Goal: Transaction & Acquisition: Book appointment/travel/reservation

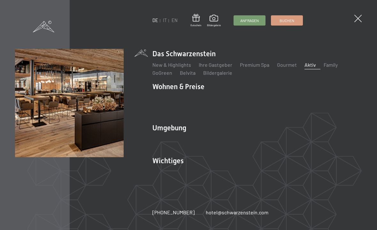
click at [363, 30] on div "DE IT EN Gutschein Bildergalerie Anfragen Buchen DE IT EN Das Schwarzenstein Ne…" at bounding box center [188, 115] width 377 height 230
click at [221, 75] on link "Bildergalerie" at bounding box center [217, 73] width 29 height 6
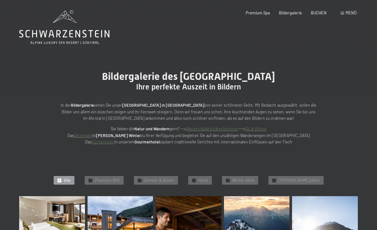
click at [348, 15] on div "Menü" at bounding box center [349, 13] width 16 height 6
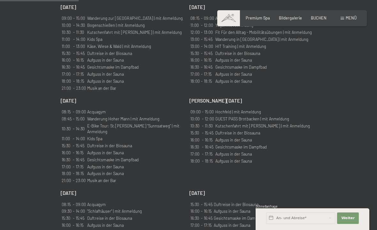
scroll to position [425, 0]
click at [351, 15] on div "Buchen Anfragen Premium Spa Bildergalerie BUCHEN Menü DE IT EN Gutschein Bilder…" at bounding box center [291, 18] width 129 height 6
click at [352, 19] on span "Menü" at bounding box center [351, 17] width 11 height 5
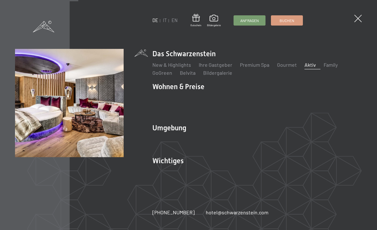
click at [260, 99] on link "Angebote" at bounding box center [257, 98] width 22 height 6
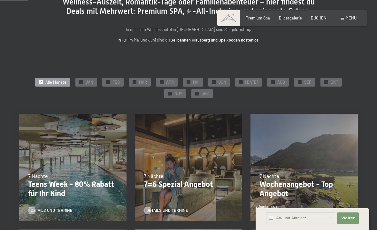
scroll to position [68, 0]
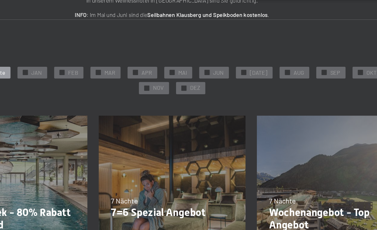
click at [294, 75] on div "✓ SEP" at bounding box center [304, 79] width 21 height 9
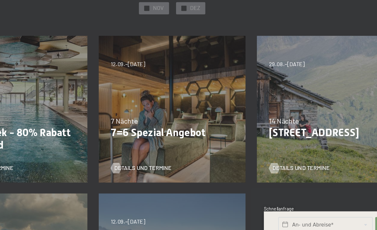
scroll to position [99, 0]
click at [152, 146] on p "7=6 Spezial Angebot" at bounding box center [188, 150] width 89 height 9
click at [146, 174] on span "Details und Termine" at bounding box center [167, 177] width 42 height 6
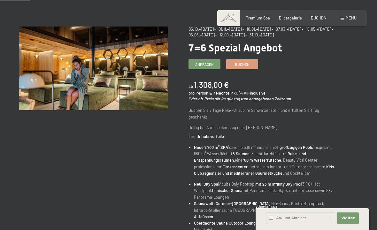
scroll to position [53, 0]
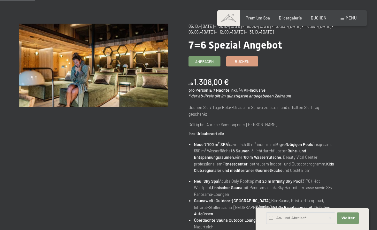
click at [250, 59] on link "Buchen" at bounding box center [242, 62] width 31 height 10
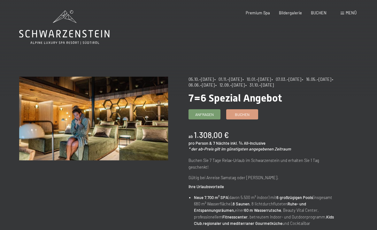
click at [254, 115] on link "Buchen" at bounding box center [242, 115] width 31 height 10
click at [247, 115] on span "Buchen" at bounding box center [242, 114] width 15 height 5
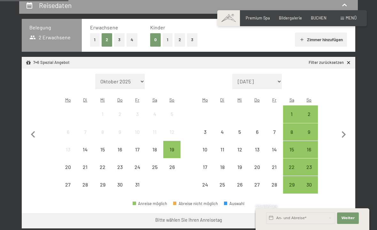
scroll to position [126, 0]
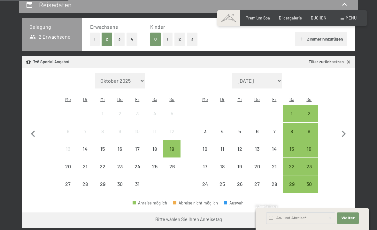
click at [343, 133] on icon "button" at bounding box center [343, 133] width 13 height 13
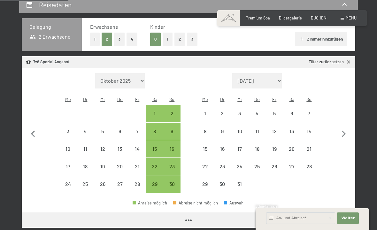
click at [343, 133] on icon "button" at bounding box center [343, 133] width 13 height 13
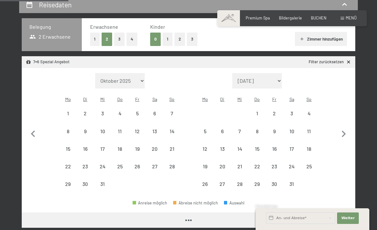
click at [344, 129] on icon "button" at bounding box center [343, 133] width 13 height 13
select select "2026-02-01"
select select "2026-03-01"
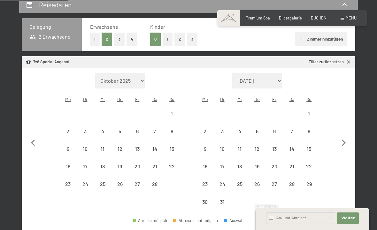
select select "2026-02-01"
select select "2026-03-01"
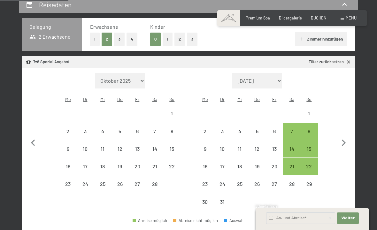
click at [345, 136] on icon "button" at bounding box center [343, 142] width 13 height 13
select select "2026-03-01"
select select "2026-04-01"
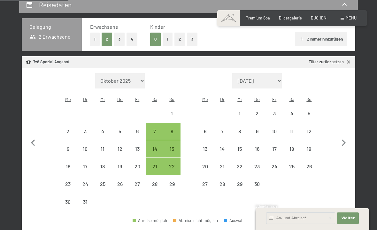
select select "2026-03-01"
select select "2026-04-01"
click at [348, 136] on icon "button" at bounding box center [343, 142] width 13 height 13
select select "2026-04-01"
select select "2026-05-01"
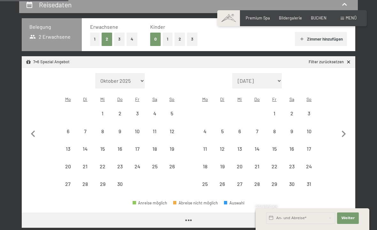
select select "2026-04-01"
select select "2026-05-01"
click at [346, 130] on icon "button" at bounding box center [343, 133] width 13 height 13
select select "2026-05-01"
select select "2026-06-01"
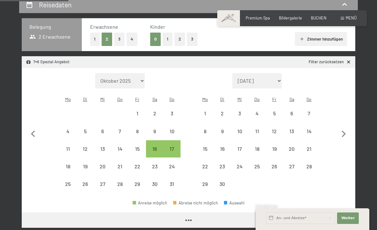
select select "2026-05-01"
select select "2026-06-01"
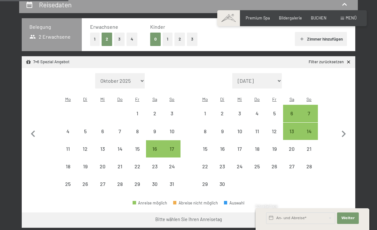
click at [28, 133] on icon "button" at bounding box center [33, 133] width 13 height 13
select select "2026-04-01"
select select "2026-05-01"
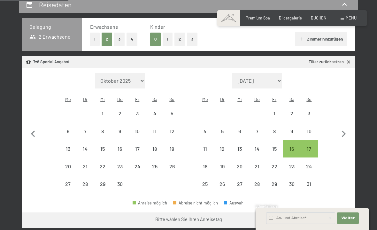
click at [296, 152] on div "16" at bounding box center [292, 154] width 16 height 16
select select "2026-04-01"
select select "2026-05-01"
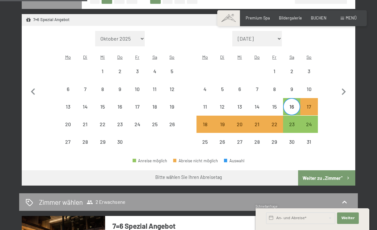
scroll to position [161, 0]
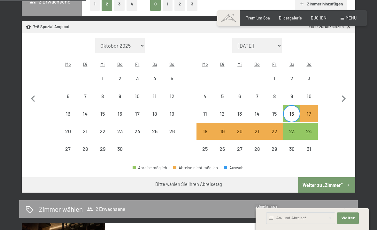
click at [315, 118] on div "17" at bounding box center [309, 119] width 16 height 16
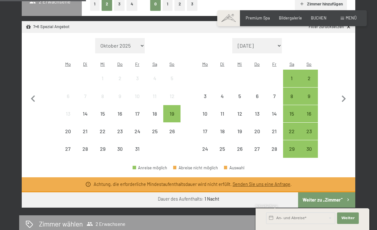
click at [311, 117] on div "16" at bounding box center [309, 119] width 16 height 16
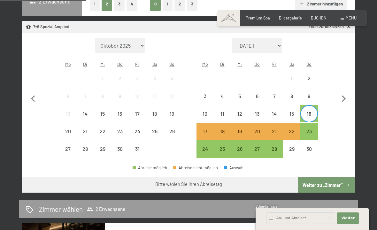
click at [310, 129] on div "23" at bounding box center [309, 137] width 16 height 16
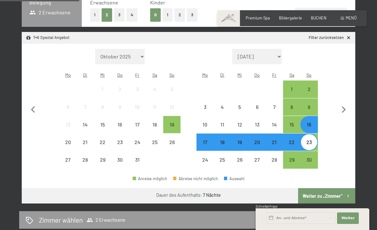
scroll to position [148, 0]
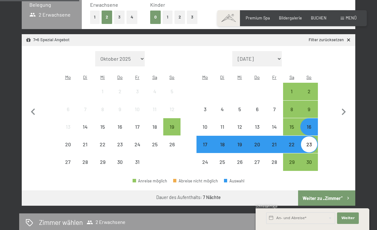
click at [343, 114] on icon "button" at bounding box center [343, 111] width 13 height 13
select select "2025-11-01"
select select "2025-12-01"
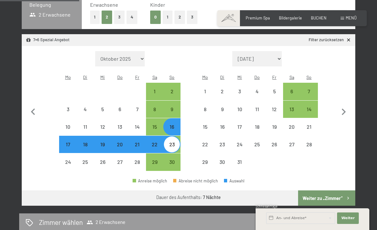
click at [347, 117] on icon "button" at bounding box center [343, 111] width 13 height 13
select select "2025-12-01"
select select "2026-01-01"
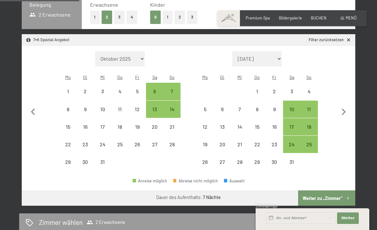
click at [346, 112] on icon "button" at bounding box center [343, 111] width 13 height 13
select select "2026-01-01"
select select "2026-02-01"
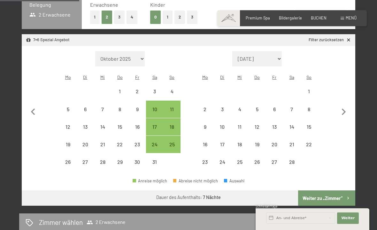
click at [347, 116] on icon "button" at bounding box center [343, 111] width 13 height 13
select select "2026-02-01"
select select "2026-03-01"
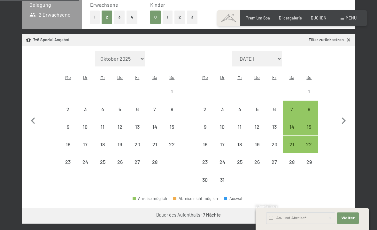
click at [346, 112] on button "button" at bounding box center [343, 120] width 13 height 138
select select "2026-03-01"
select select "2026-04-01"
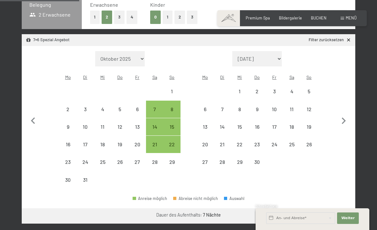
click at [346, 116] on icon "button" at bounding box center [343, 120] width 13 height 13
select select "2026-04-01"
select select "2026-05-01"
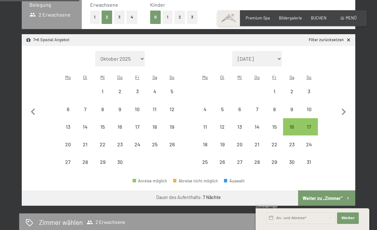
click at [310, 128] on div "17" at bounding box center [309, 132] width 16 height 16
select select "2026-04-01"
select select "2026-05-01"
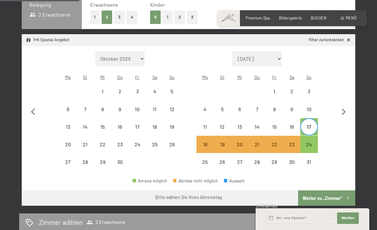
click at [310, 143] on div "24" at bounding box center [309, 150] width 16 height 16
select select "2026-04-01"
select select "2026-05-01"
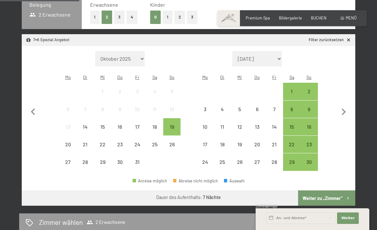
click at [340, 118] on button "button" at bounding box center [343, 111] width 13 height 120
select select "2025-11-01"
select select "2025-12-01"
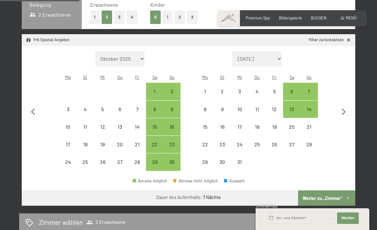
click at [343, 117] on button "button" at bounding box center [343, 111] width 13 height 120
select select "2025-12-01"
select select "2026-01-01"
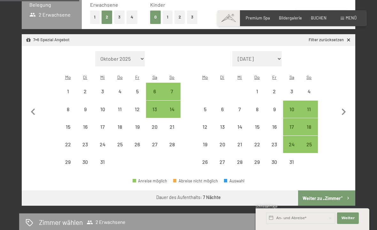
click at [343, 117] on icon "button" at bounding box center [343, 111] width 13 height 13
select select "2026-01-01"
select select "2026-02-01"
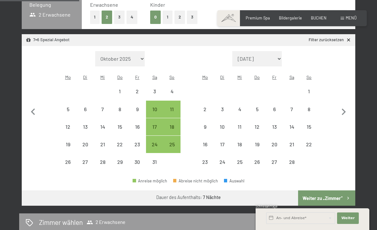
click at [347, 111] on icon "button" at bounding box center [343, 111] width 13 height 13
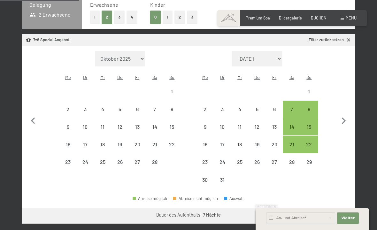
click at [347, 111] on button "button" at bounding box center [343, 120] width 13 height 138
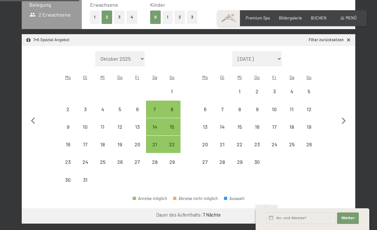
click at [346, 110] on button "button" at bounding box center [343, 120] width 13 height 138
select select "2026-04-01"
select select "2026-05-01"
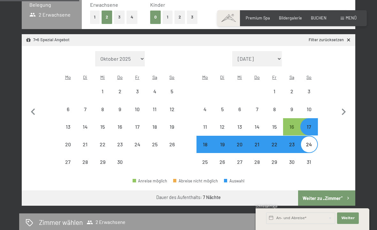
click at [335, 197] on button "Weiter zu „Zimmer“" at bounding box center [326, 197] width 57 height 15
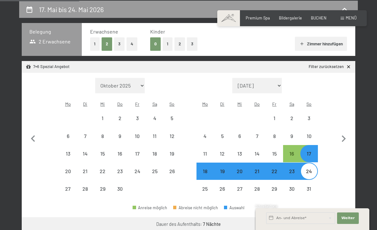
select select "2026-04-01"
select select "2026-05-01"
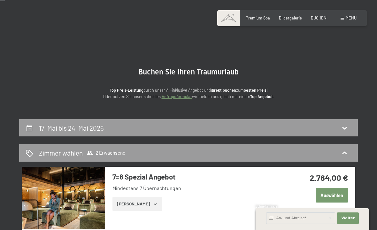
scroll to position [0, 0]
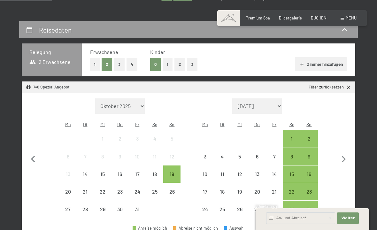
scroll to position [108, 0]
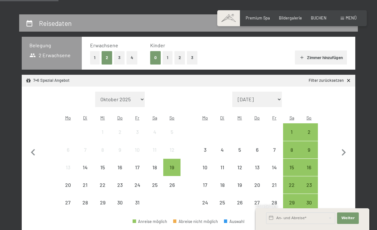
click at [343, 146] on icon "button" at bounding box center [343, 152] width 13 height 13
select select "[DATE]"
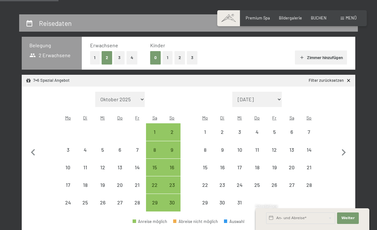
click at [343, 146] on icon "button" at bounding box center [343, 152] width 13 height 13
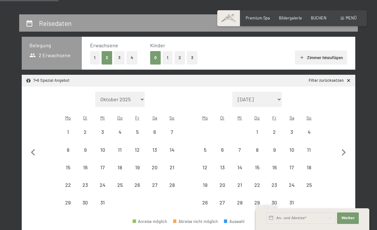
click at [340, 147] on icon "button" at bounding box center [343, 152] width 13 height 13
select select "2026-01-01"
select select "2026-02-01"
click at [340, 147] on icon "button" at bounding box center [343, 152] width 13 height 13
select select "2026-02-01"
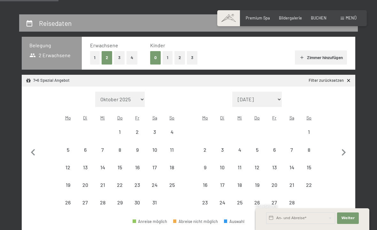
select select "2026-03-01"
select select "2026-02-01"
select select "2026-03-01"
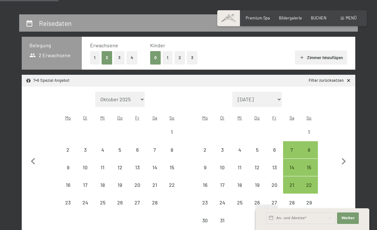
click at [342, 155] on icon "button" at bounding box center [343, 161] width 13 height 13
select select "2026-03-01"
select select "2026-04-01"
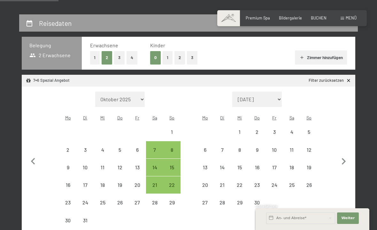
select select "2026-03-01"
select select "2026-04-01"
click at [343, 148] on button "button" at bounding box center [343, 161] width 13 height 138
select select "2026-04-01"
select select "2026-05-01"
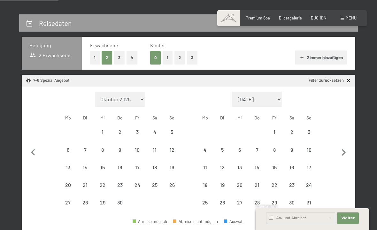
click at [344, 150] on icon "button" at bounding box center [343, 152] width 13 height 13
select select "2026-05-01"
select select "2026-06-01"
select select "2026-05-01"
select select "2026-06-01"
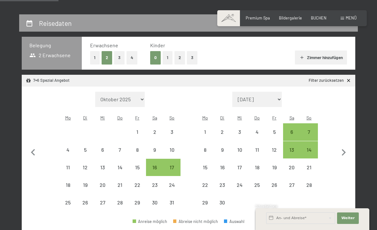
click at [345, 157] on icon "button" at bounding box center [343, 152] width 13 height 13
select select "2026-06-01"
select select "2026-07-01"
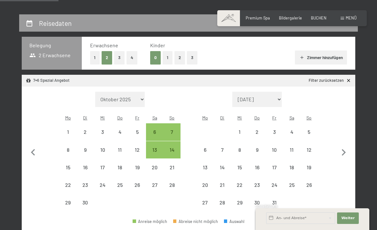
select select "2026-06-01"
select select "2026-07-01"
click at [347, 156] on icon "button" at bounding box center [343, 152] width 13 height 13
select select "2026-07-01"
select select "2026-08-01"
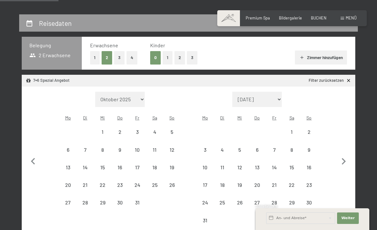
select select "2026-07-01"
select select "2026-08-01"
click at [346, 152] on button "button" at bounding box center [343, 161] width 13 height 138
select select "2026-08-01"
select select "2026-09-01"
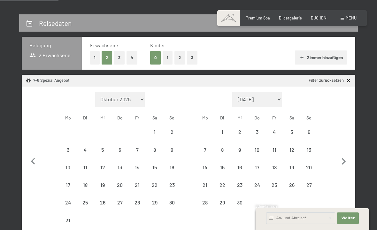
select select "2026-08-01"
select select "2026-09-01"
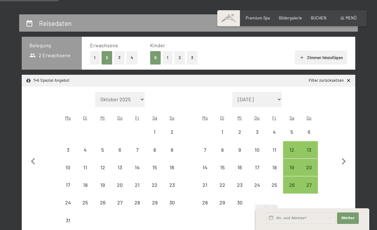
click at [346, 159] on icon "button" at bounding box center [343, 161] width 13 height 13
select select "2026-09-01"
select select "2026-10-01"
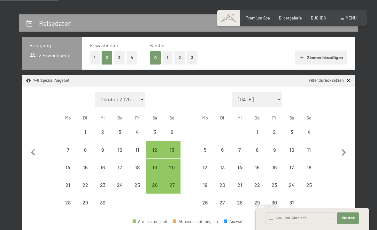
select select "2026-09-01"
select select "2026-10-01"
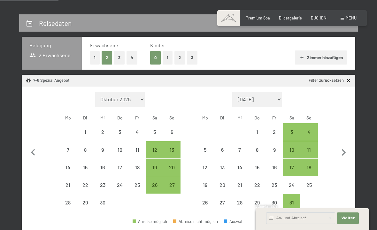
click at [32, 147] on icon "button" at bounding box center [33, 152] width 13 height 13
select select "2026-08-01"
select select "2026-09-01"
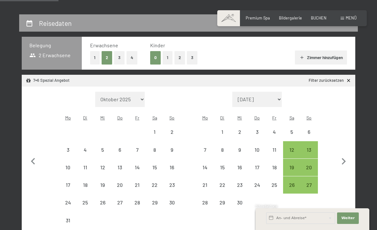
click at [315, 185] on div "27" at bounding box center [309, 190] width 16 height 16
select select "2026-08-01"
select select "2026-09-01"
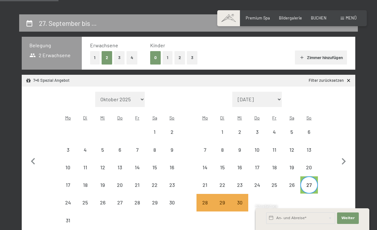
click at [344, 161] on icon "button" at bounding box center [344, 161] width 4 height 7
select select "2026-09-01"
select select "2026-10-01"
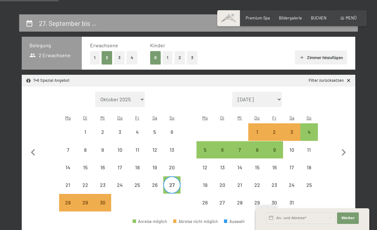
click at [310, 138] on div "4" at bounding box center [309, 137] width 16 height 16
select select "2026-09-01"
select select "2026-10-01"
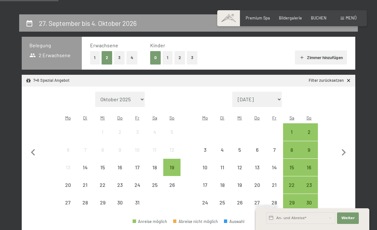
click at [342, 146] on icon "button" at bounding box center [343, 152] width 13 height 13
select select "2025-11-01"
select select "2025-12-01"
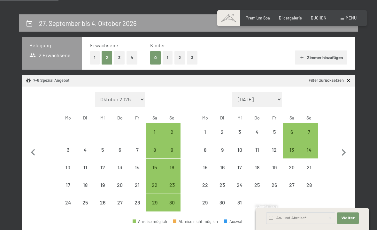
click at [342, 144] on button "button" at bounding box center [343, 152] width 13 height 120
select select "2025-12-01"
select select "2026-01-01"
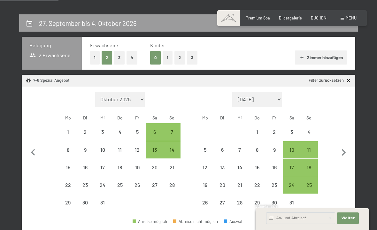
click at [343, 147] on icon "button" at bounding box center [343, 152] width 13 height 13
select select "2026-01-01"
select select "2026-02-01"
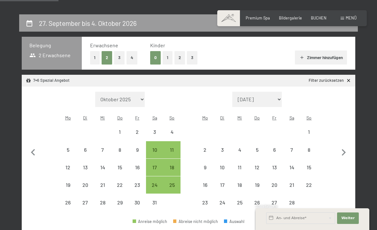
click at [343, 146] on icon "button" at bounding box center [343, 152] width 13 height 13
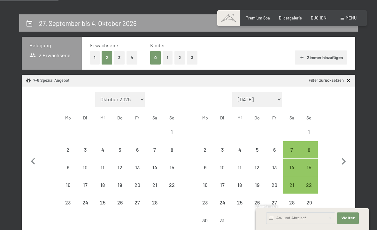
click at [342, 146] on button "button" at bounding box center [343, 161] width 13 height 138
select select "2026-04-01"
select select "2026-05-01"
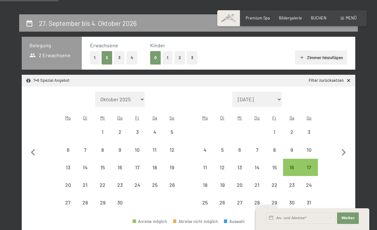
click at [342, 153] on icon "button" at bounding box center [343, 152] width 13 height 13
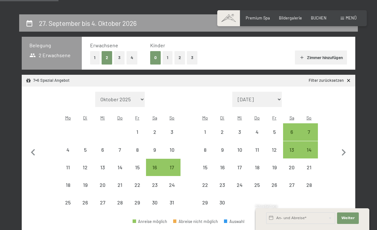
click at [342, 153] on icon "button" at bounding box center [343, 152] width 13 height 13
click at [343, 149] on icon "button" at bounding box center [344, 152] width 4 height 7
select select "2026-07-01"
select select "2026-08-01"
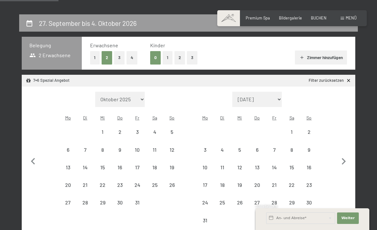
click at [343, 149] on button "button" at bounding box center [343, 161] width 13 height 138
select select "2026-08-01"
select select "2026-09-01"
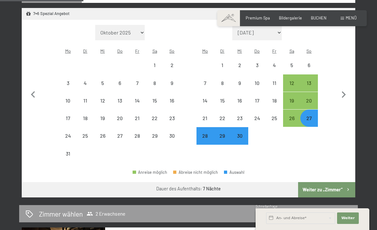
scroll to position [177, 0]
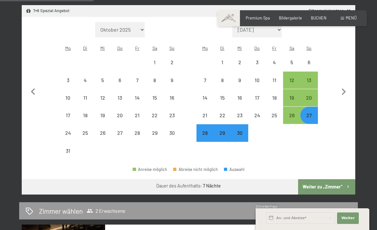
click at [338, 188] on button "Weiter zu „Zimmer“" at bounding box center [326, 186] width 57 height 15
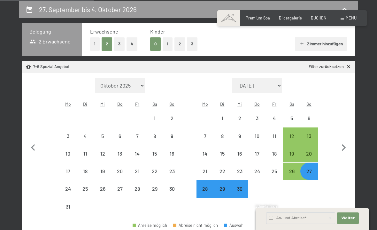
select select "2026-08-01"
select select "2026-09-01"
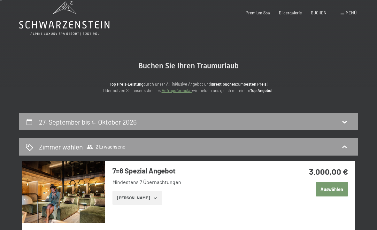
scroll to position [0, 0]
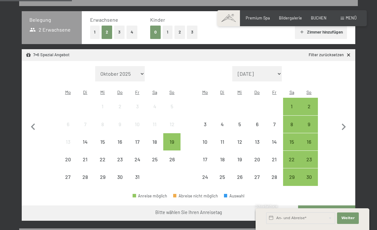
scroll to position [135, 0]
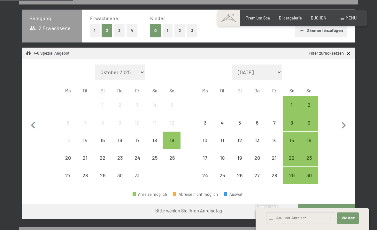
click at [345, 120] on icon "button" at bounding box center [343, 125] width 13 height 13
select select "2025-12-01"
select select "2026-01-01"
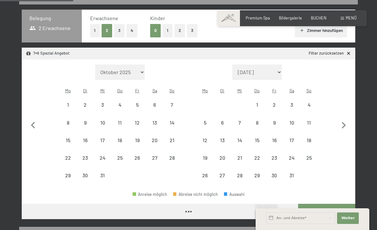
select select "2025-12-01"
select select "2026-01-01"
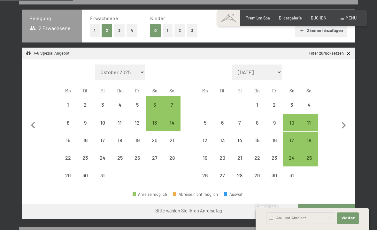
click at [346, 121] on icon "button" at bounding box center [343, 125] width 13 height 13
select select "2026-01-01"
select select "2026-02-01"
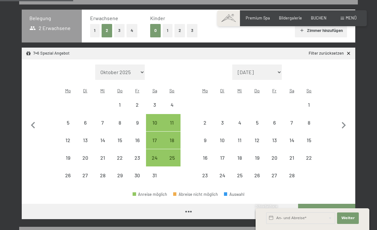
click at [346, 124] on icon "button" at bounding box center [343, 125] width 13 height 13
select select "2026-02-01"
select select "2026-03-01"
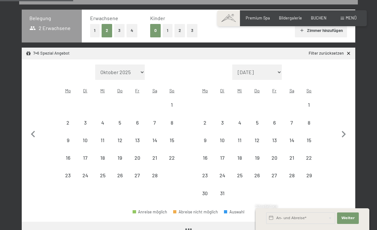
click at [346, 124] on button "button" at bounding box center [343, 134] width 13 height 138
click at [347, 128] on icon "button" at bounding box center [343, 134] width 13 height 13
select select "2026-04-01"
select select "2026-05-01"
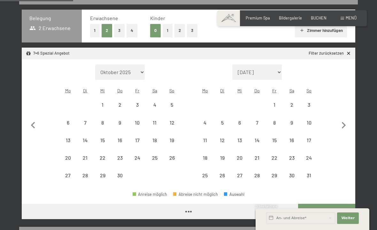
select select "2026-04-01"
select select "2026-05-01"
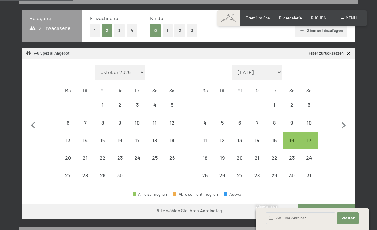
click at [348, 123] on icon "button" at bounding box center [343, 125] width 13 height 13
select select "2026-05-01"
select select "2026-06-01"
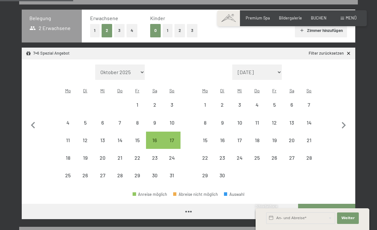
select select "2026-05-01"
select select "2026-06-01"
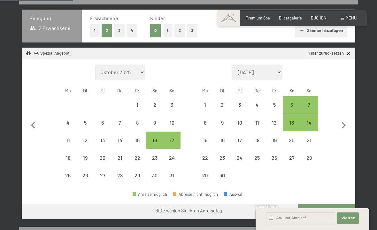
click at [347, 127] on icon "button" at bounding box center [343, 125] width 13 height 13
select select "2026-06-01"
select select "2026-07-01"
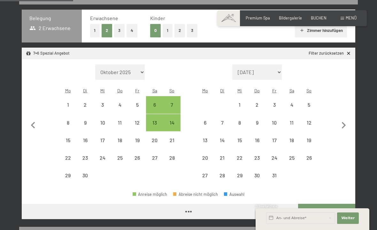
select select "2026-06-01"
select select "2026-07-01"
click at [346, 121] on icon "button" at bounding box center [343, 125] width 13 height 13
select select "2026-07-01"
select select "2026-08-01"
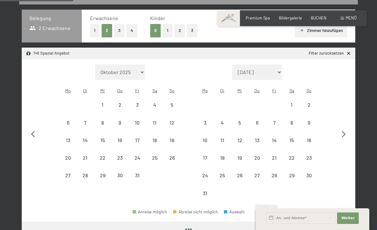
select select "2026-07-01"
select select "2026-08-01"
click at [346, 124] on button "button" at bounding box center [343, 134] width 13 height 138
select select "2026-08-01"
select select "2026-09-01"
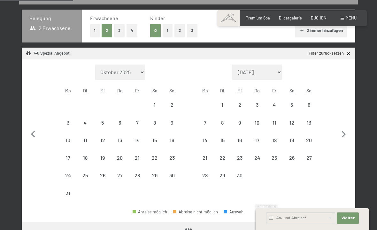
select select "2026-08-01"
select select "2026-09-01"
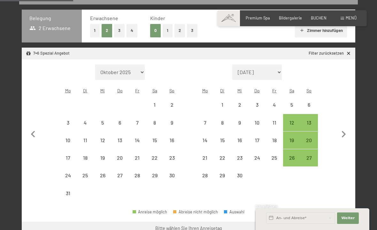
click at [345, 124] on button "button" at bounding box center [343, 134] width 13 height 138
select select "2026-09-01"
select select "2026-10-01"
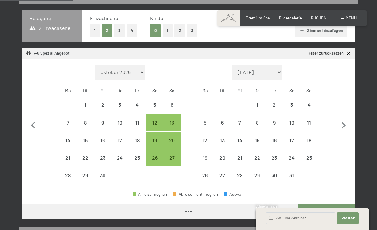
select select "2026-09-01"
select select "2026-10-01"
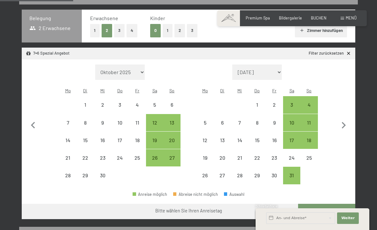
click at [311, 108] on div "4" at bounding box center [309, 110] width 16 height 16
select select "2026-09-01"
select select "2026-10-01"
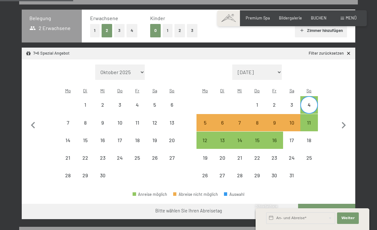
click at [311, 123] on div "11" at bounding box center [309, 128] width 16 height 16
select select "2026-09-01"
select select "2026-10-01"
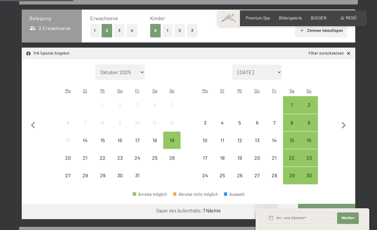
click at [339, 123] on icon "button" at bounding box center [343, 125] width 13 height 13
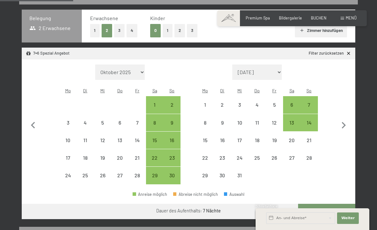
click at [338, 123] on icon "button" at bounding box center [343, 125] width 13 height 13
click at [338, 124] on icon "button" at bounding box center [343, 125] width 13 height 13
select select "2026-01-01"
select select "2026-02-01"
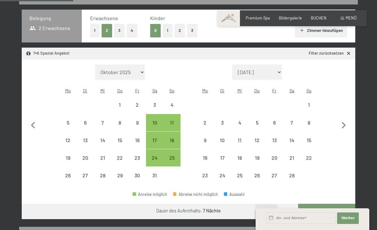
click at [338, 124] on icon "button" at bounding box center [343, 125] width 13 height 13
select select "2026-02-01"
select select "2026-03-01"
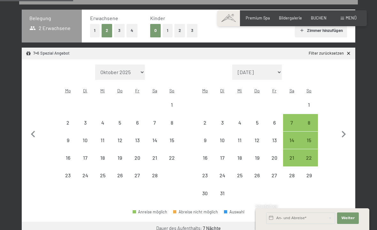
click at [338, 124] on button "button" at bounding box center [343, 134] width 13 height 138
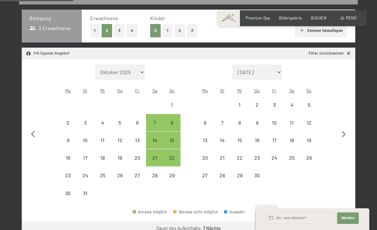
click at [338, 124] on button "button" at bounding box center [343, 134] width 13 height 138
click at [338, 128] on icon "button" at bounding box center [343, 134] width 13 height 13
select select "2026-05-01"
select select "2026-06-01"
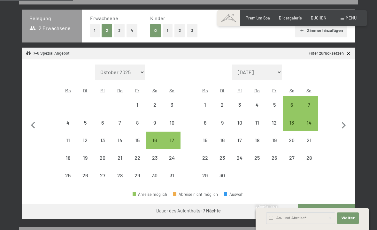
click at [338, 124] on icon "button" at bounding box center [343, 125] width 13 height 13
select select "2026-06-01"
select select "2026-07-01"
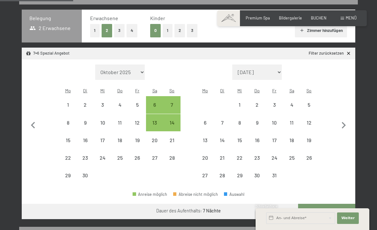
click at [337, 127] on div "Monat/Jahr Oktober 2025 November 2025 Dezember 2025 Januar 2026 Februar 2026 Mä…" at bounding box center [188, 125] width 313 height 120
click at [336, 126] on div "Monat/Jahr Oktober 2025 November 2025 Dezember 2025 Januar 2026 Februar 2026 Mä…" at bounding box center [188, 125] width 313 height 120
click at [339, 132] on button "button" at bounding box center [343, 125] width 13 height 120
select select "2026-07-01"
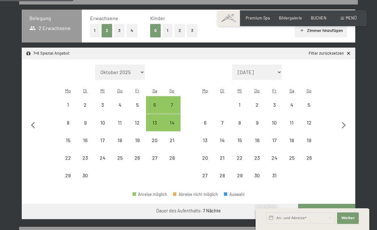
select select "2026-08-01"
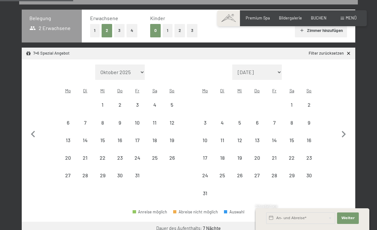
click at [345, 129] on icon "button" at bounding box center [343, 134] width 13 height 13
select select "2026-08-01"
select select "2026-09-01"
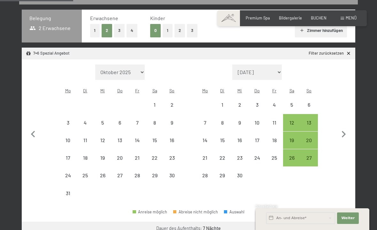
click at [343, 130] on icon "button" at bounding box center [343, 134] width 13 height 13
select select "2026-09-01"
select select "2026-10-01"
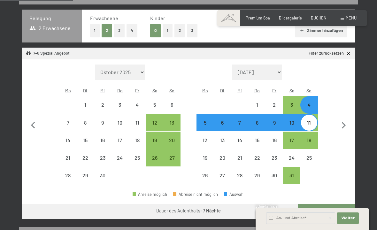
click at [338, 211] on button "Weiter zu „Zimmer“" at bounding box center [326, 211] width 57 height 15
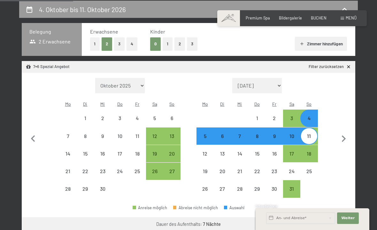
select select "2026-09-01"
select select "2026-10-01"
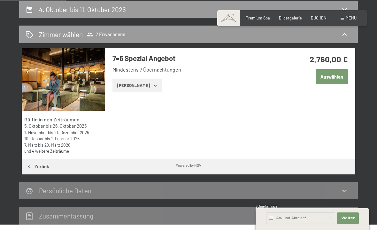
click at [357, 151] on div "Gültig in den Zeiträumen 5. Oktober bis 26. Oktober 2025 1. November bis 21. De…" at bounding box center [188, 111] width 339 height 126
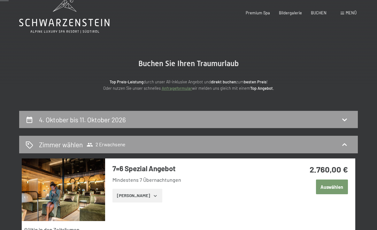
scroll to position [0, 0]
